Goal: Find specific page/section: Find specific page/section

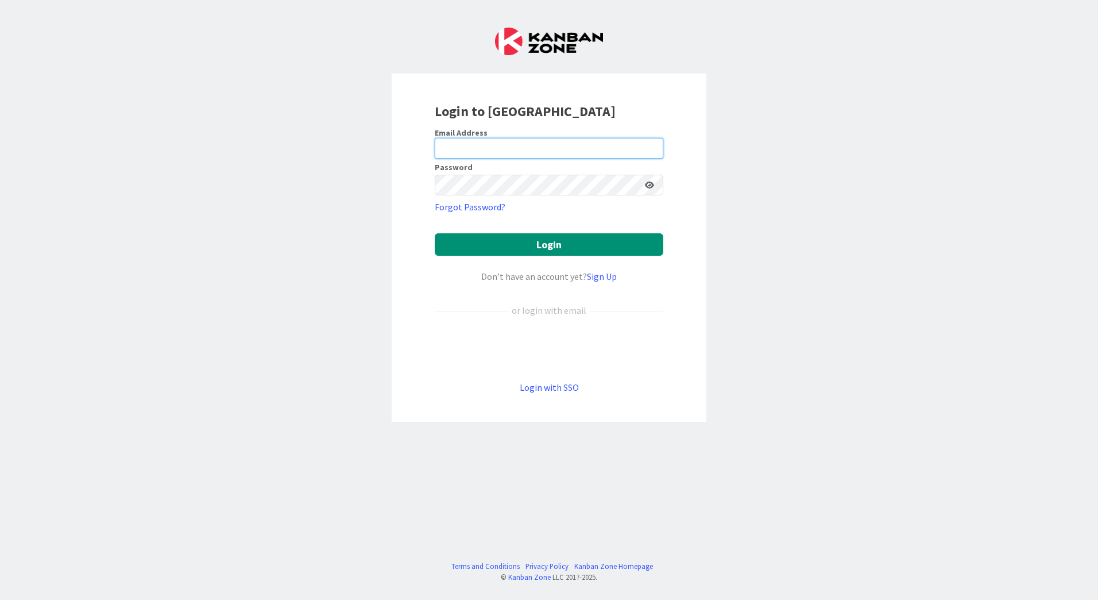
type input "[EMAIL_ADDRESS][PERSON_NAME][DOMAIN_NAME]"
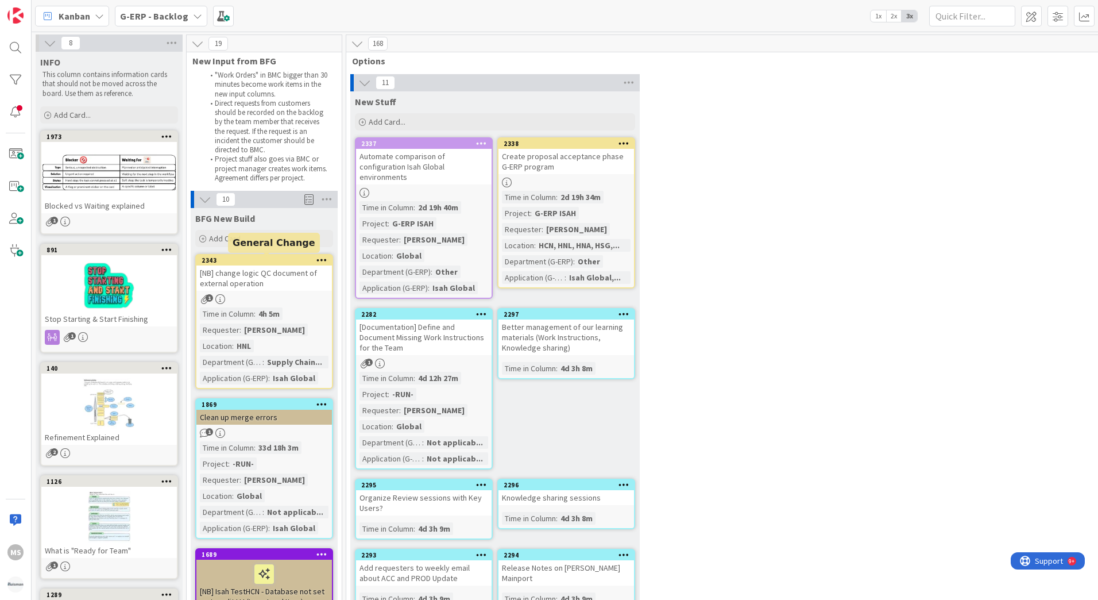
click at [254, 260] on div "2343" at bounding box center [267, 260] width 130 height 8
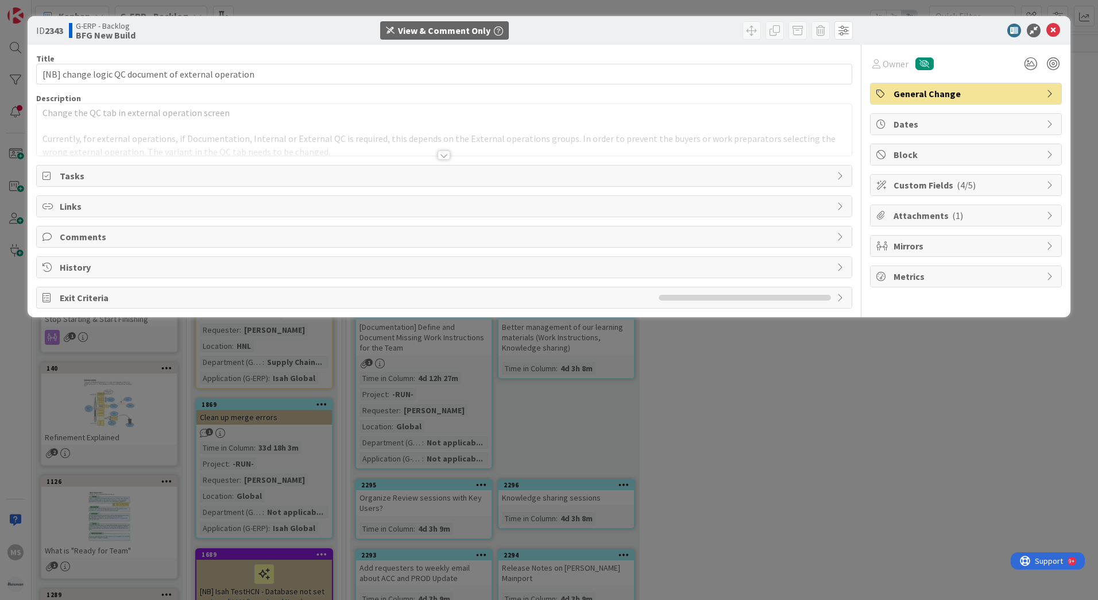
click at [1044, 183] on div "Custom Fields ( 4/5 )" at bounding box center [966, 185] width 191 height 21
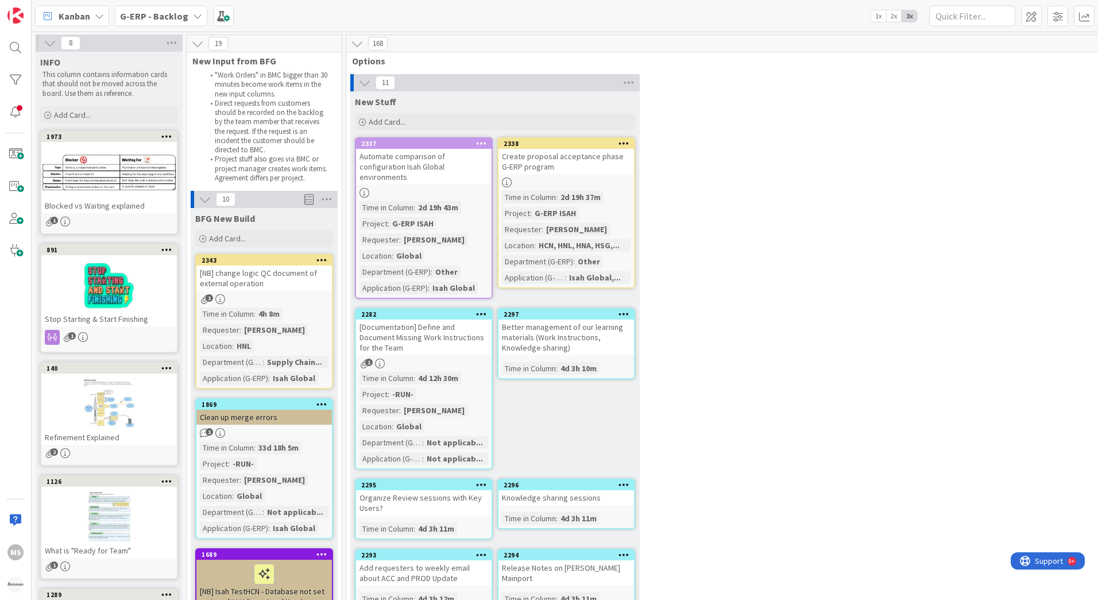
click at [147, 12] on b "G-ERP - Backlog" at bounding box center [154, 15] width 68 height 11
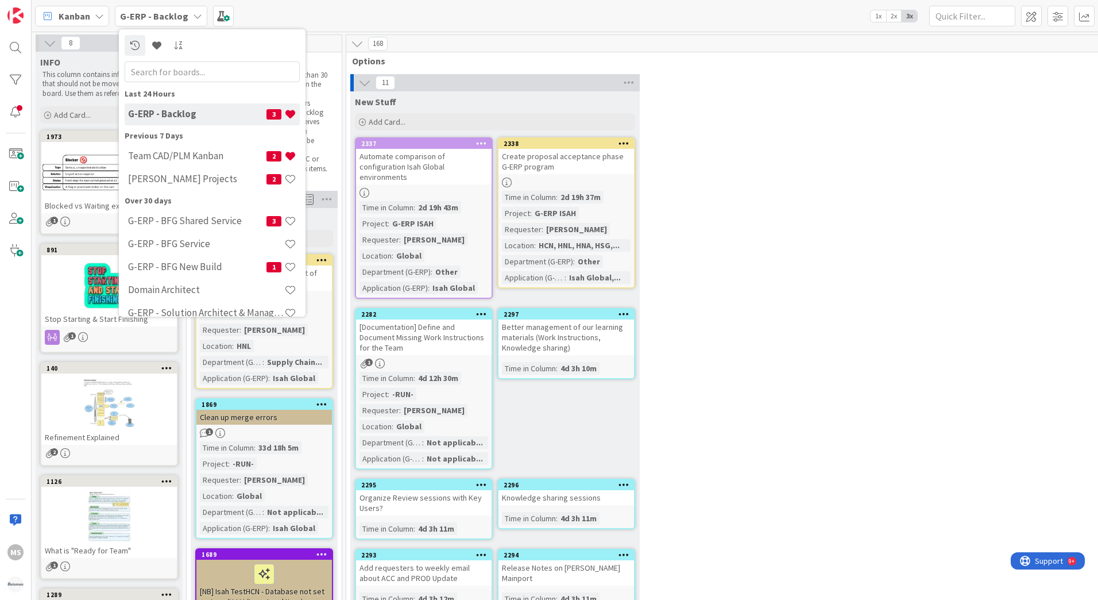
click at [101, 16] on icon at bounding box center [99, 15] width 9 height 9
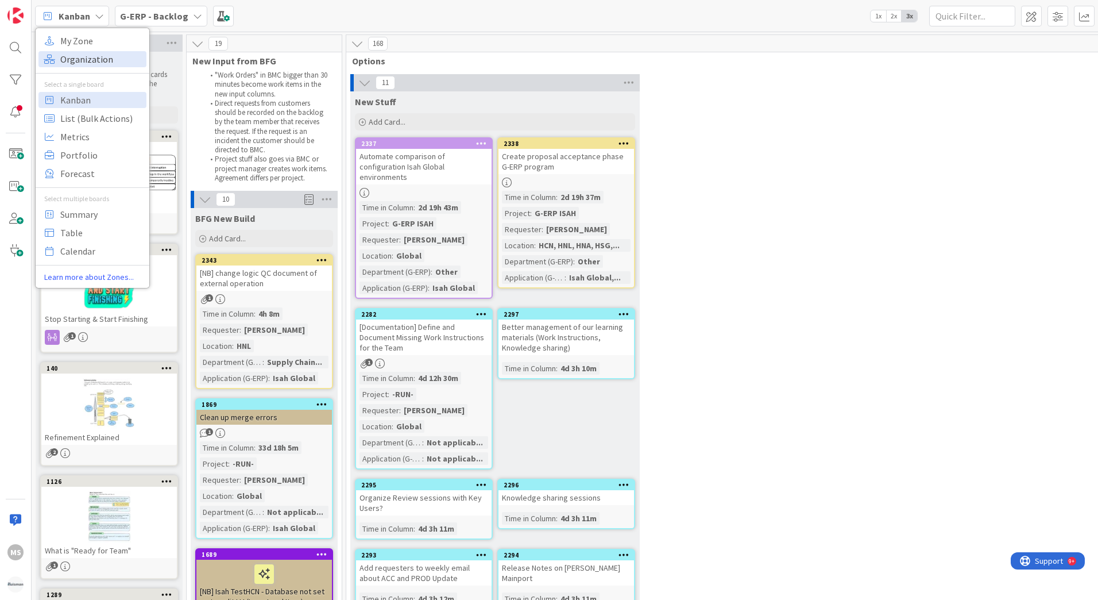
click at [93, 60] on span "Organization" at bounding box center [101, 59] width 83 height 17
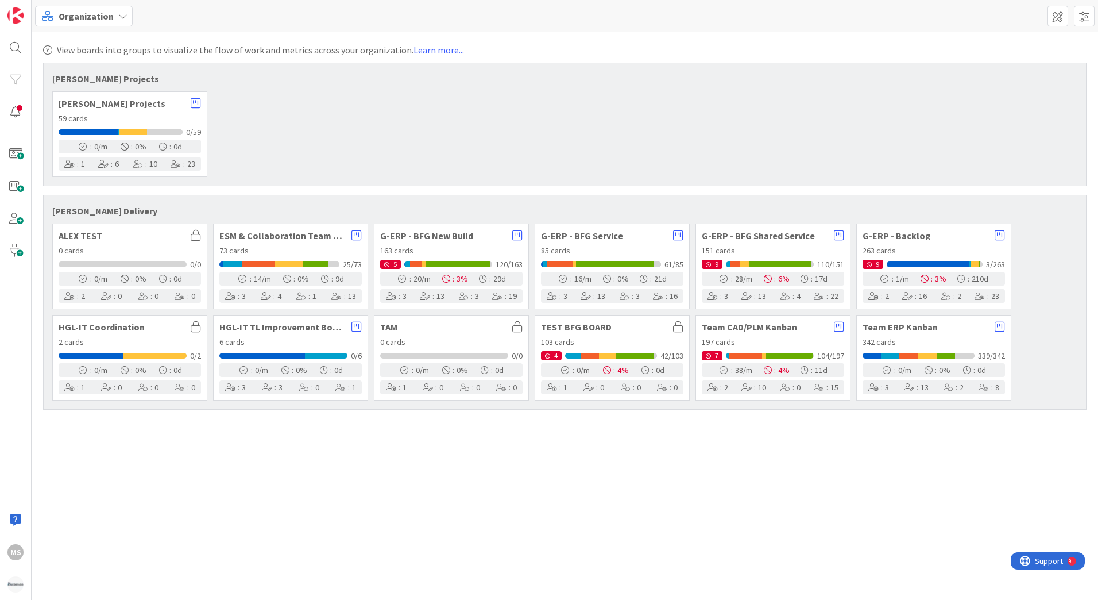
click at [303, 244] on div "ESM & Collaboration Team Kanban 73 cards 25/73 : 14 /m : 0 % : 9 d : 3 : 4 : 1 …" at bounding box center [290, 266] width 155 height 86
